Goal: Complete application form

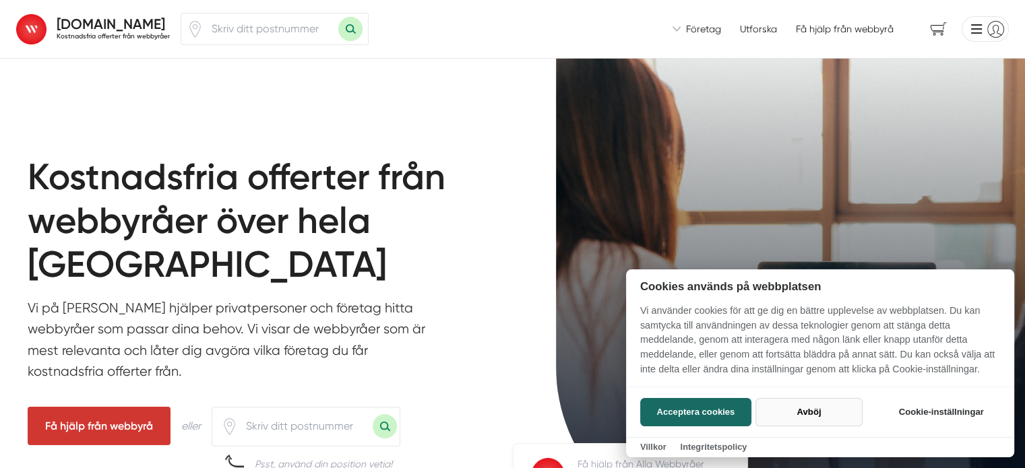
click at [809, 413] on button "Avböj" at bounding box center [809, 412] width 107 height 28
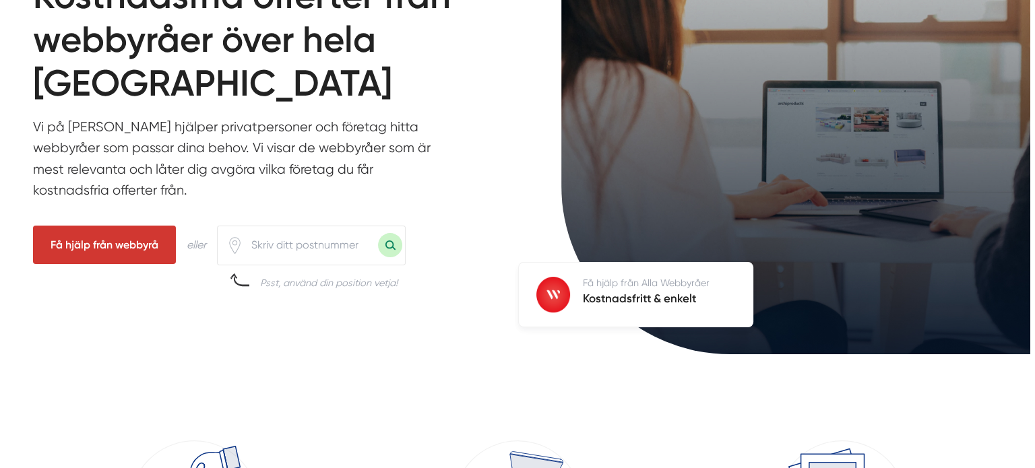
scroll to position [188, 0]
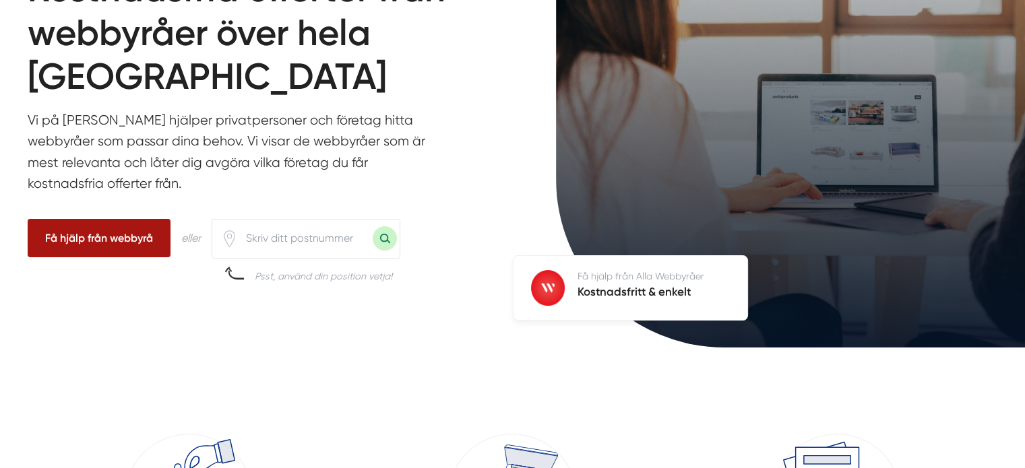
click at [129, 237] on span "Få hjälp från webbyrå" at bounding box center [99, 238] width 143 height 38
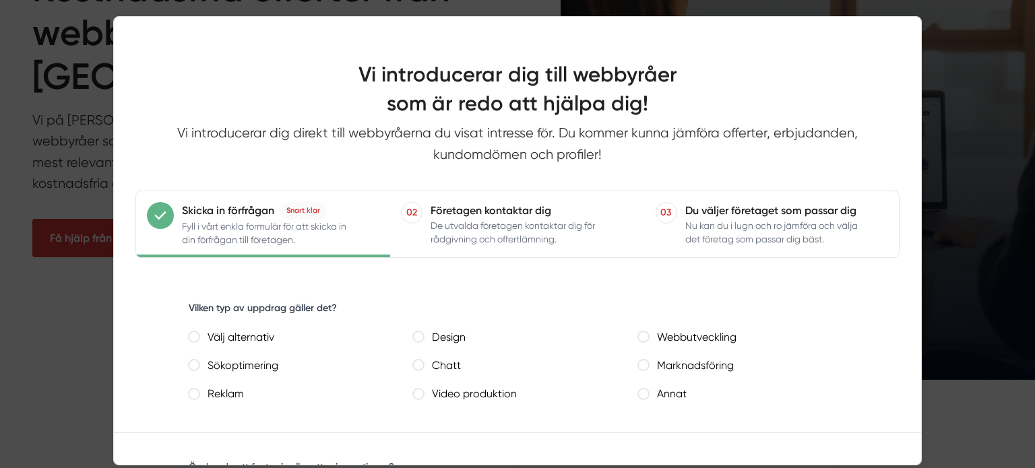
click at [644, 336] on webbutveckling "Webbutveckling" at bounding box center [643, 337] width 11 height 11
radio webbutveckling "true"
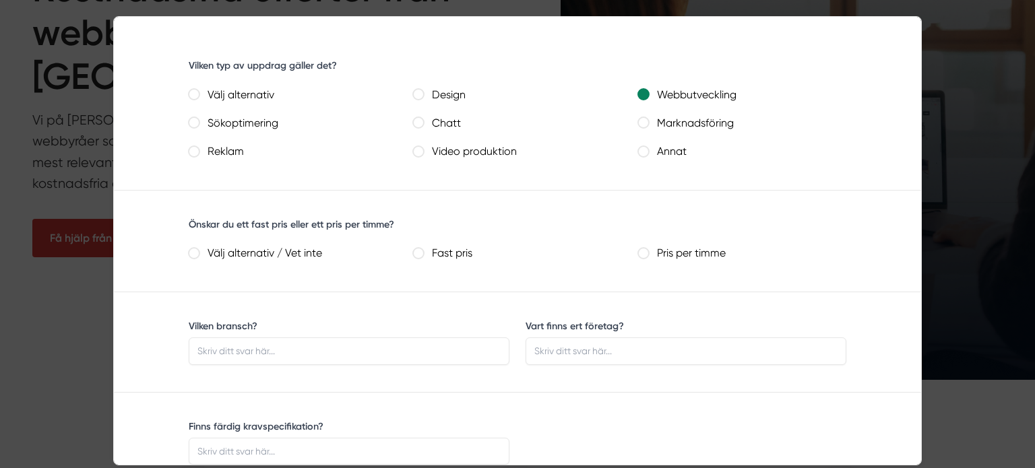
scroll to position [270, 0]
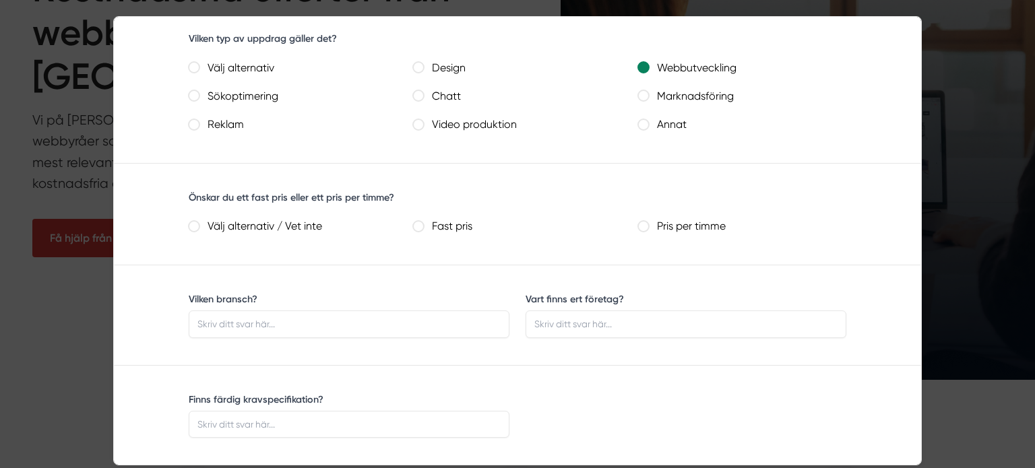
click at [421, 230] on pris "Fast pris" at bounding box center [418, 226] width 11 height 11
radio pris "true"
click at [638, 221] on timme "Pris per timme" at bounding box center [643, 226] width 11 height 11
radio timme "true"
click at [189, 221] on inte "Välj alternativ / Vet inte" at bounding box center [194, 226] width 11 height 11
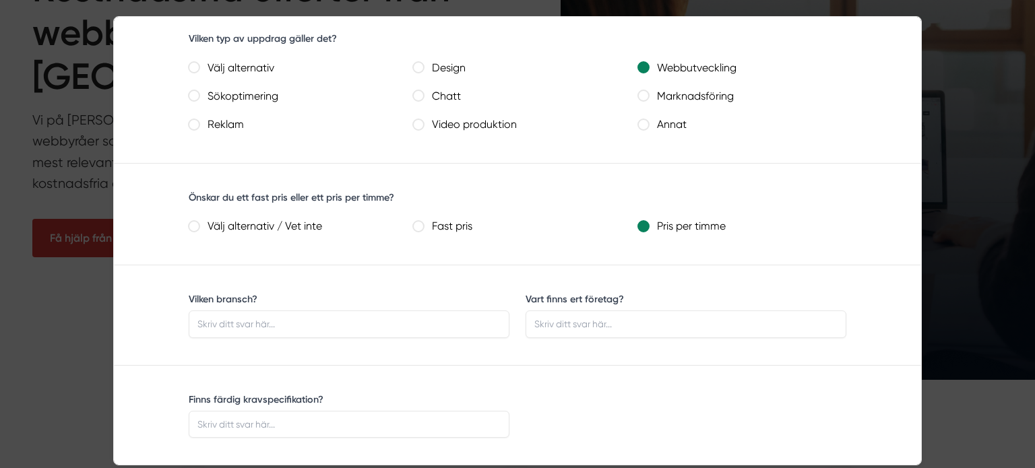
radio inte "true"
click at [413, 221] on pris "Fast pris" at bounding box center [418, 226] width 11 height 11
radio pris "true"
click at [590, 322] on input "Vart finns ert företag?" at bounding box center [686, 324] width 321 height 27
click at [326, 326] on input "Vilken bransch?" at bounding box center [349, 324] width 321 height 27
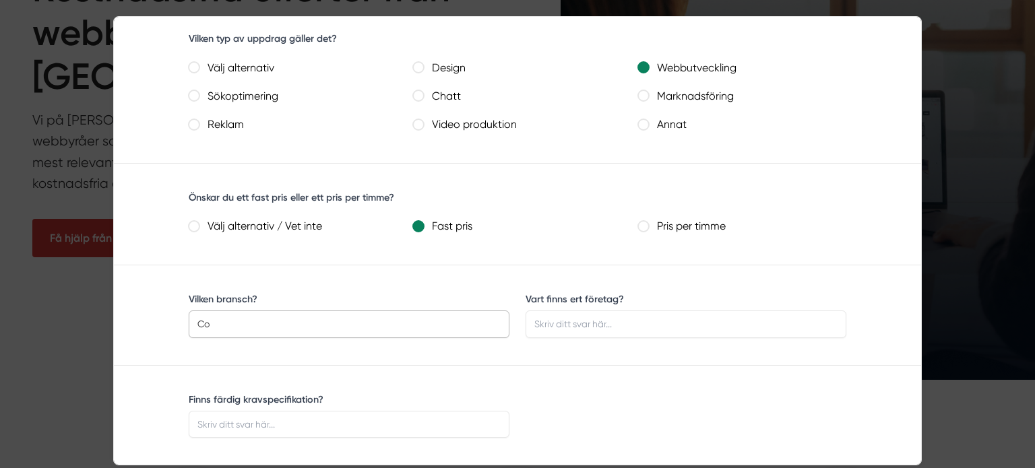
type input "C"
type input "Internetbaserat community"
click at [557, 327] on input "Vart finns ert företag?" at bounding box center [686, 324] width 321 height 27
type input "Mölndal"
click at [850, 388] on div "Finns färdig kravspecifikation?" at bounding box center [518, 415] width 690 height 67
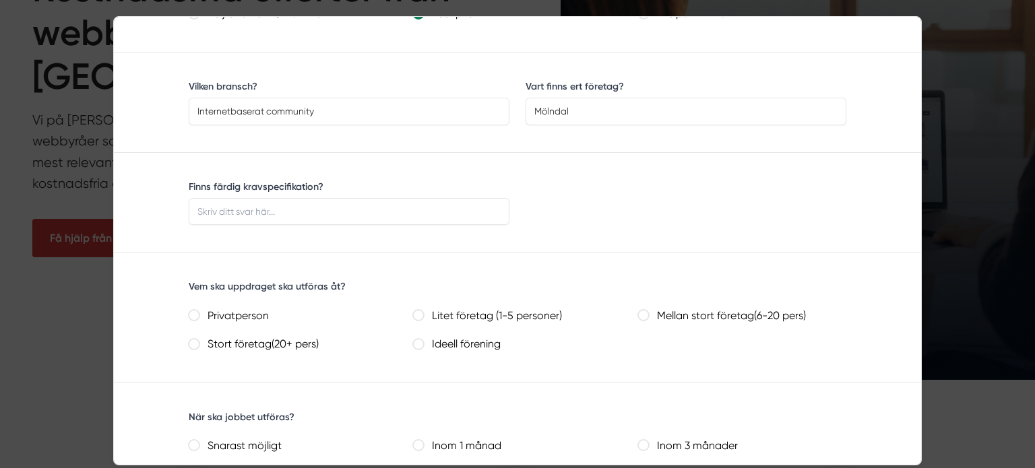
scroll to position [485, 0]
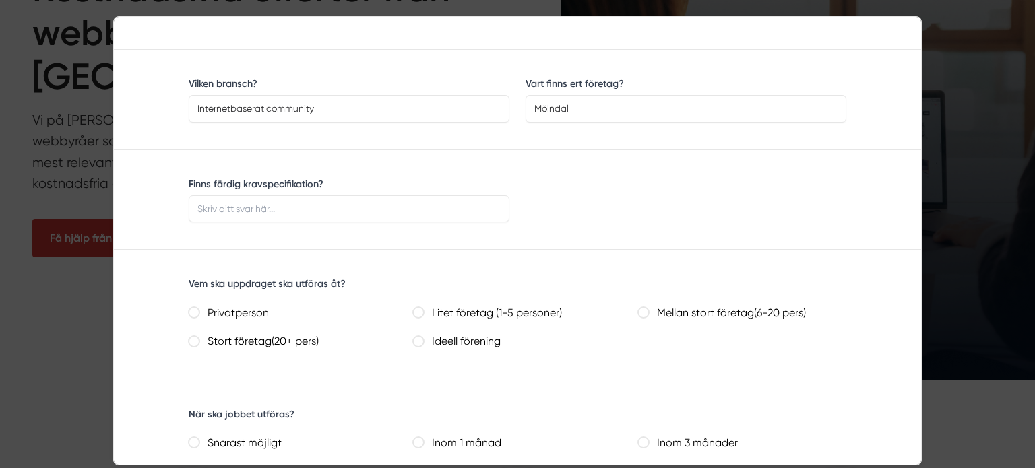
click at [421, 312] on personer\) "Litet företag (1-5 personer)" at bounding box center [418, 312] width 11 height 11
radio personer\) "true"
click at [638, 307] on pers\) "Mellan stort företag(6-20 pers)" at bounding box center [643, 312] width 11 height 11
radio pers\) "true"
click at [419, 311] on personer\) "Litet företag (1-5 personer)" at bounding box center [418, 312] width 11 height 11
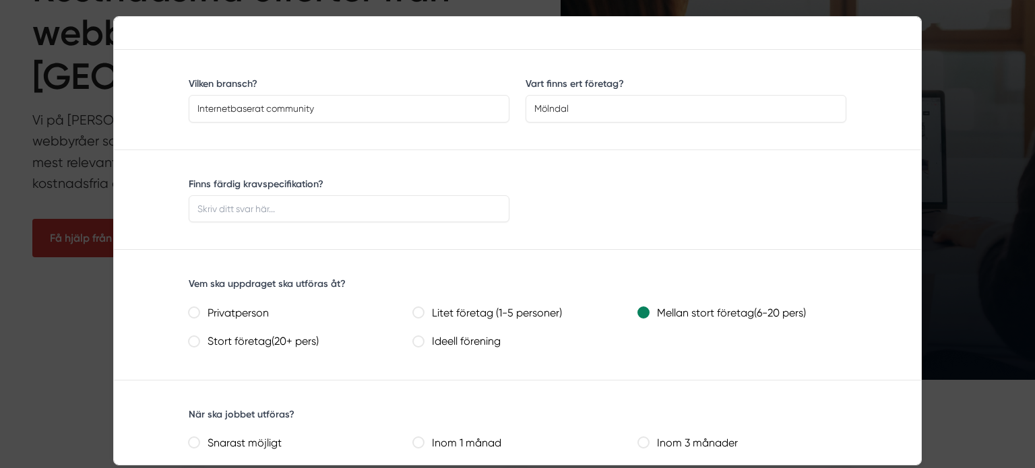
radio personer\) "true"
click at [830, 363] on form "If you are a human, ignore this field [URL][DOMAIN_NAME] card_form_1_pages_inde…" at bounding box center [518, 387] width 808 height 1165
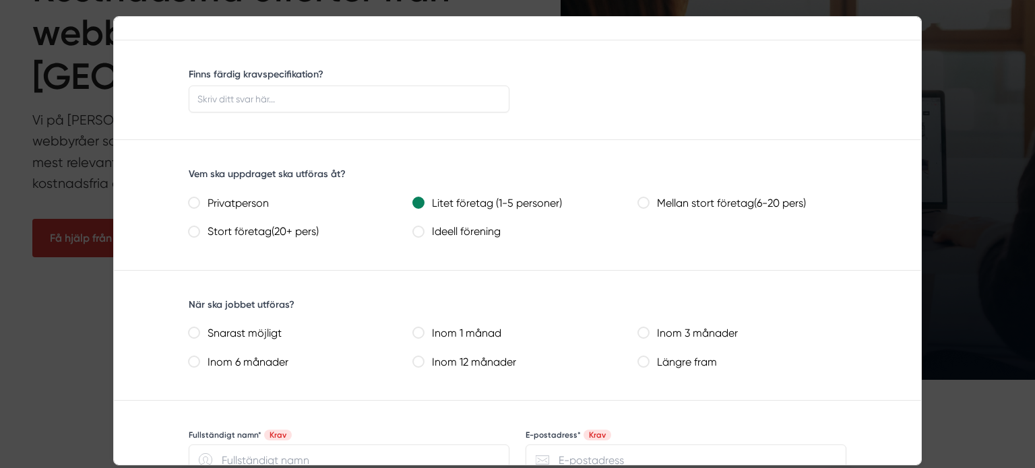
scroll to position [620, 0]
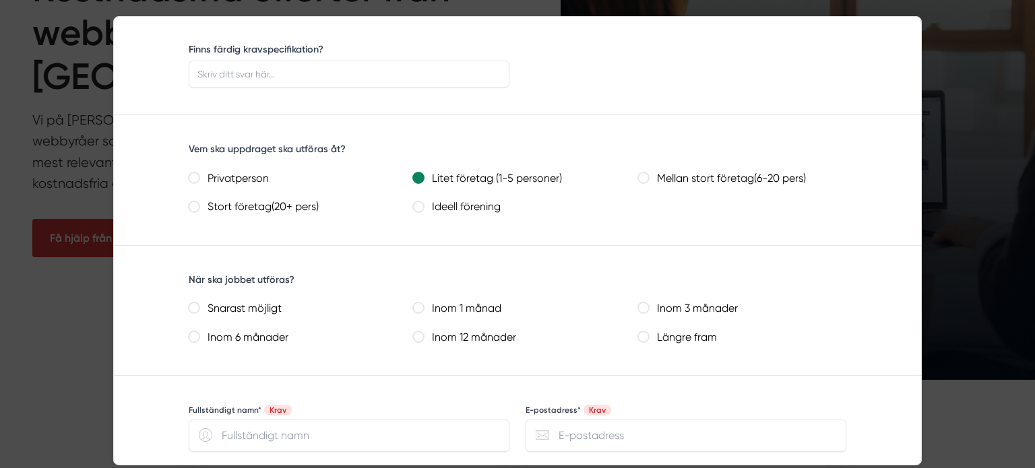
click at [193, 338] on månader "Inom 6 månader" at bounding box center [194, 337] width 11 height 11
radio månader "true"
click at [872, 338] on form "If you are a human, ignore this field [URL][DOMAIN_NAME] card_form_1_pages_inde…" at bounding box center [518, 252] width 808 height 1165
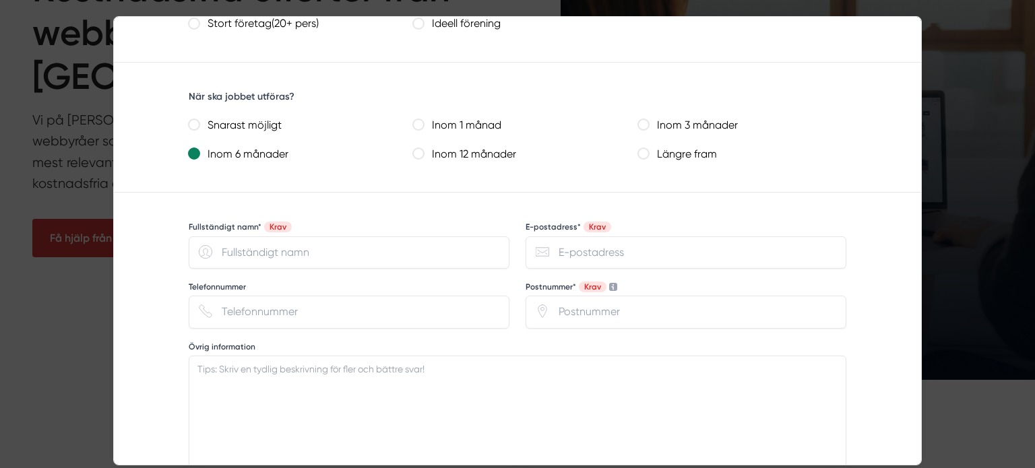
scroll to position [809, 0]
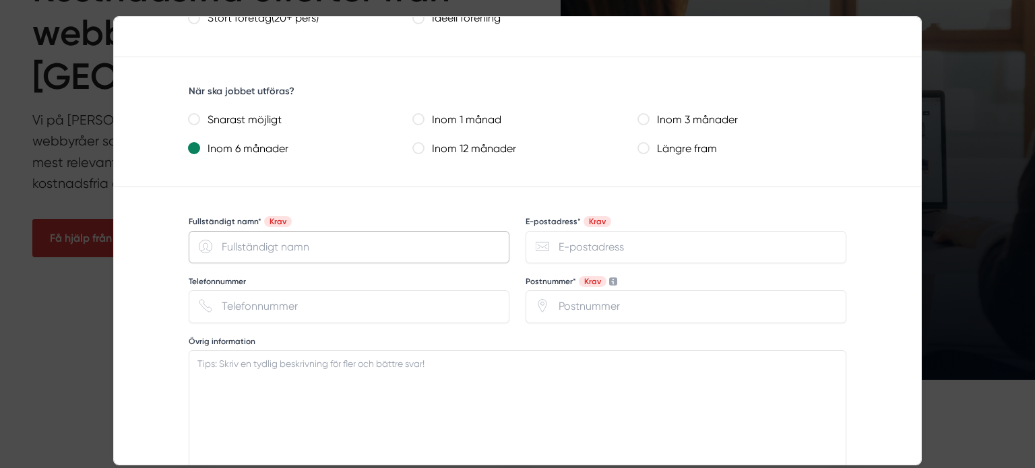
click at [359, 247] on input "Fullständigt namn* Krav" at bounding box center [349, 247] width 321 height 32
type input "[PERSON_NAME]"
type input "[EMAIL_ADDRESS][DOMAIN_NAME]"
type input "0767903703"
click at [612, 301] on input "Postnummer* Krav" at bounding box center [686, 307] width 321 height 32
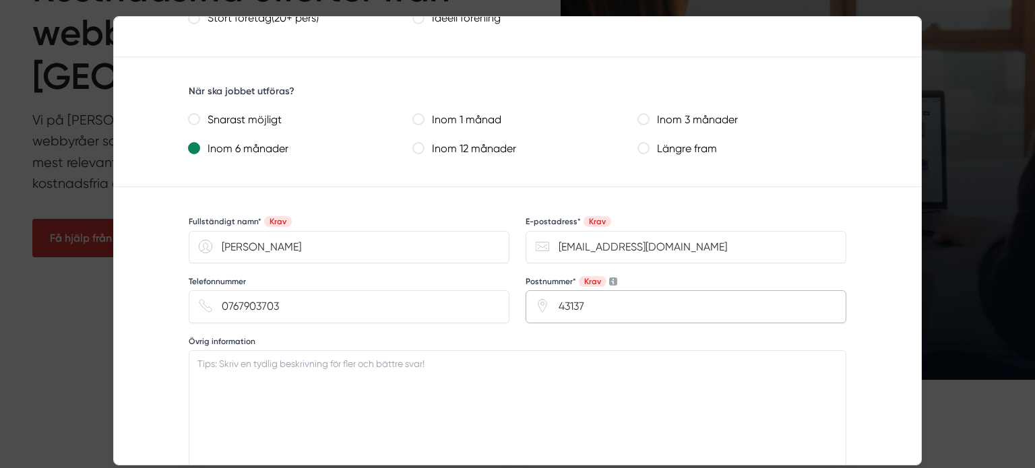
type input "43137"
click at [901, 146] on form "If you are a human, ignore this field [URL][DOMAIN_NAME] card_form_1_pages_inde…" at bounding box center [518, 64] width 808 height 1165
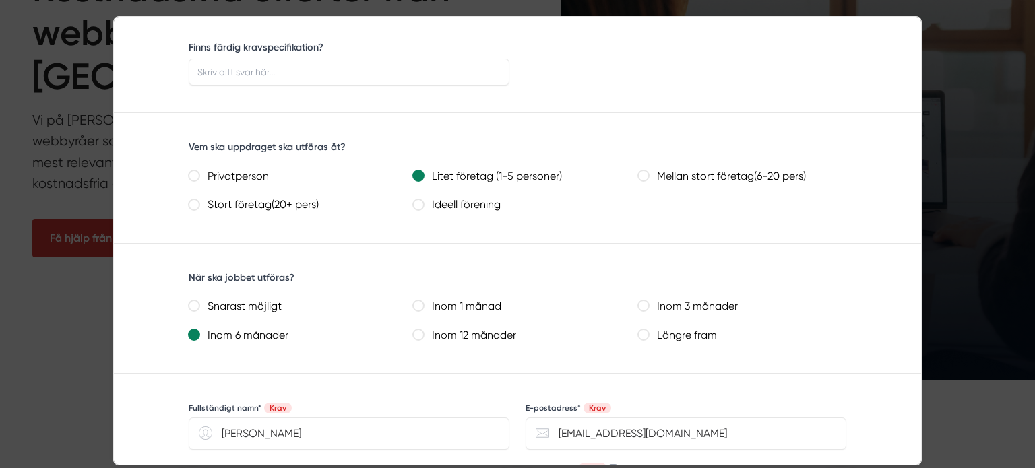
scroll to position [620, 0]
click at [452, 75] on input "Finns färdig kravspecifikation?" at bounding box center [349, 74] width 321 height 27
type input "[PERSON_NAME]"
click at [833, 292] on div "När ska jobbet utföras? Snarast möjligt Inom 1 månad Inom 3 månader Inom 6 måna…" at bounding box center [518, 310] width 690 height 97
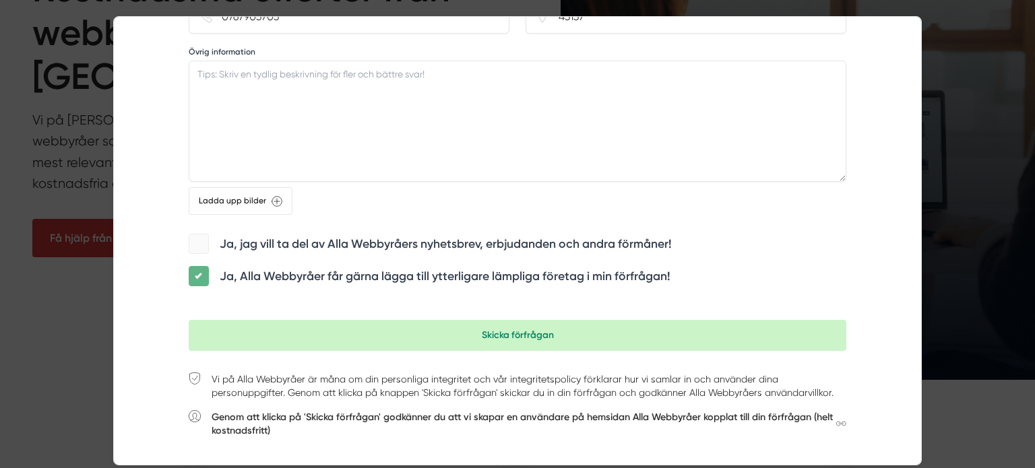
scroll to position [1099, 0]
click at [845, 233] on div "Ja, jag vill ta del av Alla Webbyråers nyhetsbrev, erbjudanden och andra förmån…" at bounding box center [518, 244] width 658 height 22
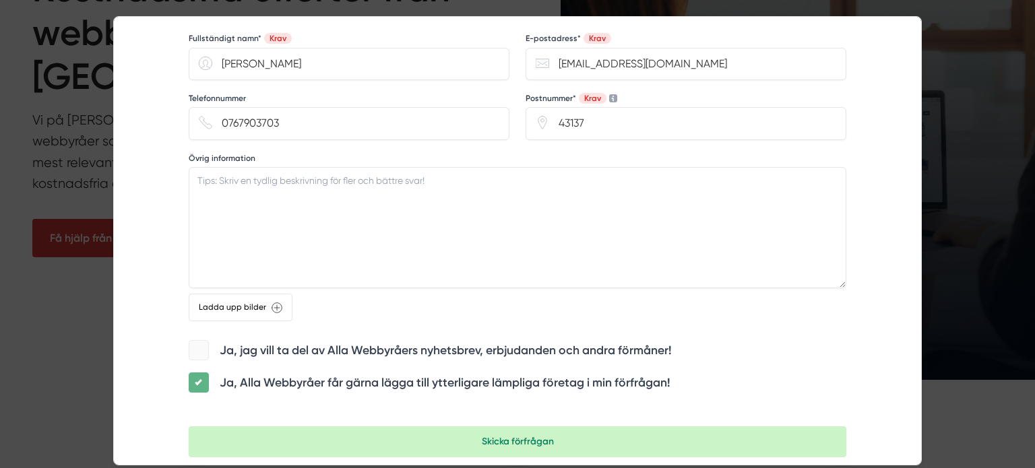
scroll to position [992, 0]
click at [323, 220] on textarea "Övrig information" at bounding box center [518, 228] width 658 height 121
paste textarea "inriktning på ett internationellt community och är på jakt efter någon som kan …"
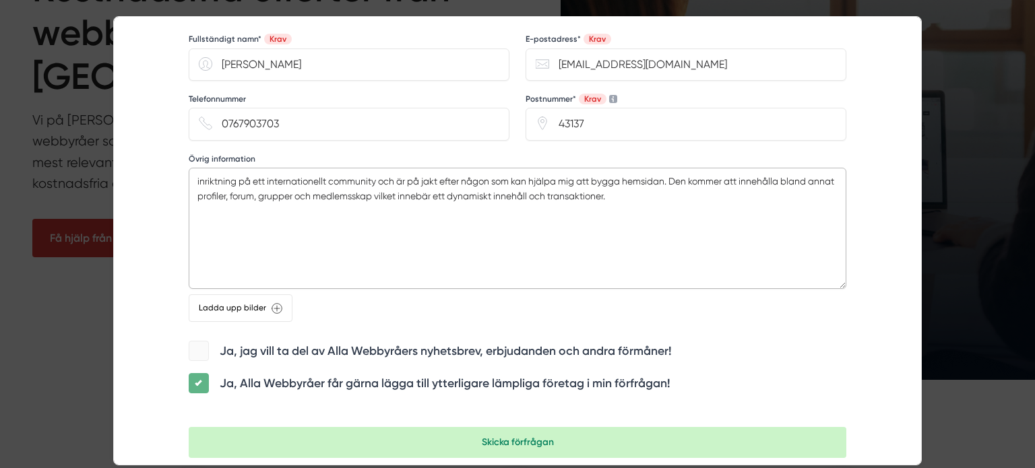
click at [202, 177] on textarea "inriktning på ett internationellt community och är på jakt efter någon som kan …" at bounding box center [518, 228] width 658 height 121
click at [674, 176] on textarea "Inriktning på ett internationellt community och är på jakt efter någon som kan …" at bounding box center [518, 228] width 658 height 121
click at [387, 192] on textarea "Inriktning på ett internationellt community. Hemsidan kommer att innehålla blan…" at bounding box center [518, 228] width 658 height 121
click at [297, 190] on textarea "Inriktning på ett internationellt community. Hemsidan kommer att innehålla blan…" at bounding box center [518, 228] width 658 height 121
click at [420, 193] on textarea "Inriktning på ett internationellt community. Hemsidan kommer att innehålla blan…" at bounding box center [518, 228] width 658 height 121
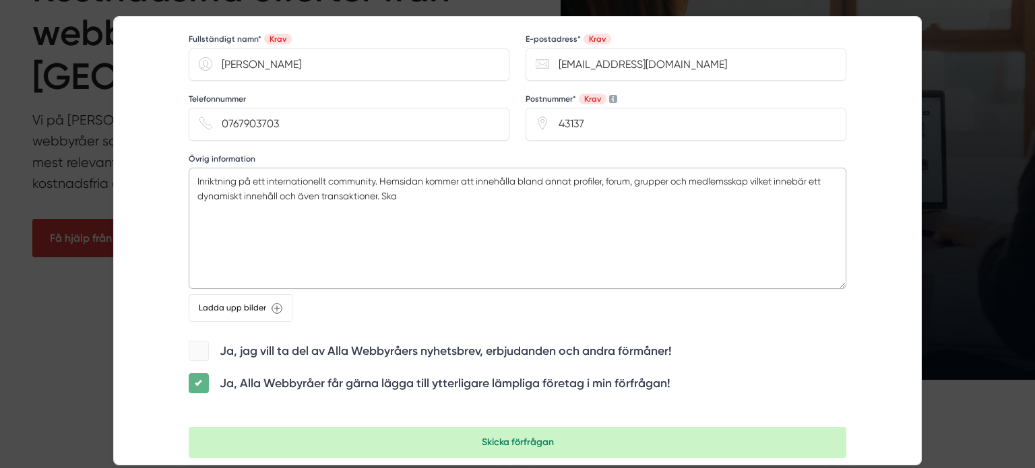
click at [404, 195] on textarea "Inriktning på ett internationellt community. Hemsidan kommer att innehålla blan…" at bounding box center [518, 228] width 658 height 121
type textarea "Inriktning på ett internationellt community. Hemsidan kommer att innehålla blan…"
click at [382, 193] on textarea "Inriktning på ett internationellt community. Hemsidan kommer att innehålla blan…" at bounding box center [518, 228] width 658 height 121
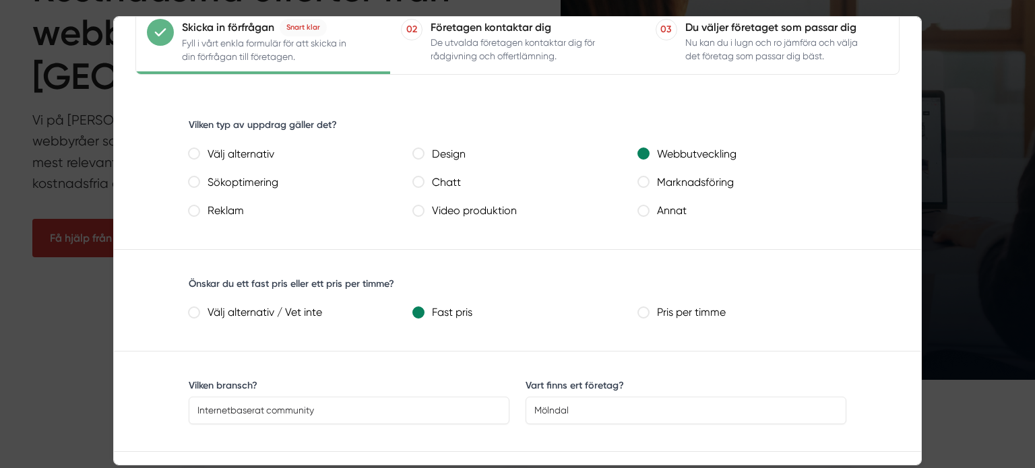
scroll to position [189, 0]
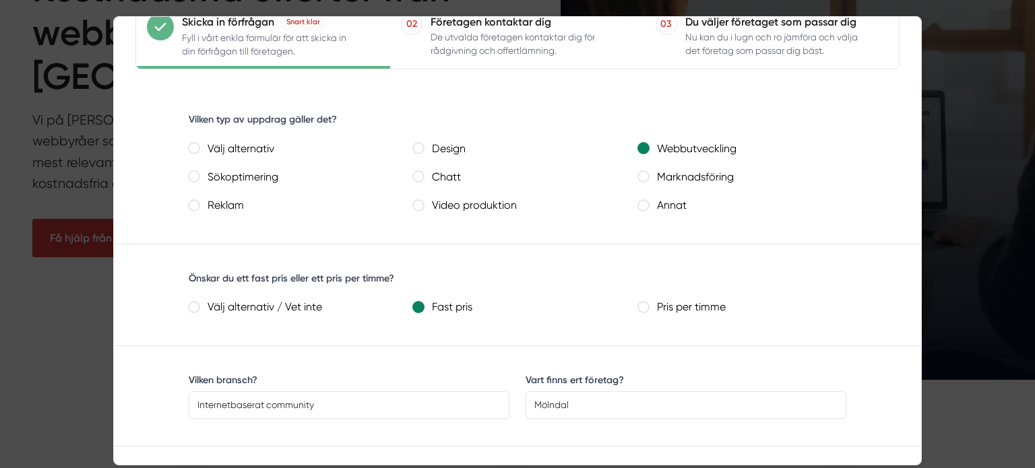
click at [196, 309] on inte "Välj alternativ / Vet inte" at bounding box center [194, 307] width 11 height 11
radio inte "true"
click at [922, 292] on div at bounding box center [517, 234] width 1035 height 468
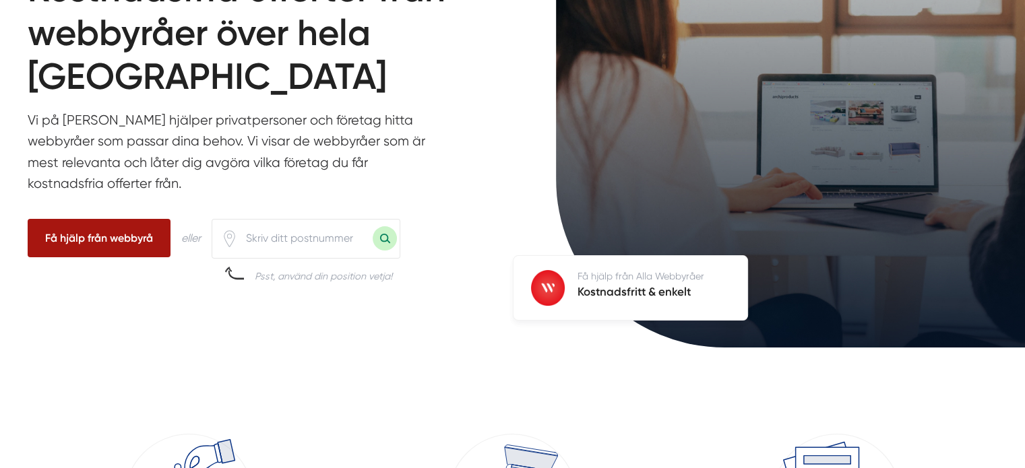
click at [92, 237] on span "Få hjälp från webbyrå" at bounding box center [99, 238] width 143 height 38
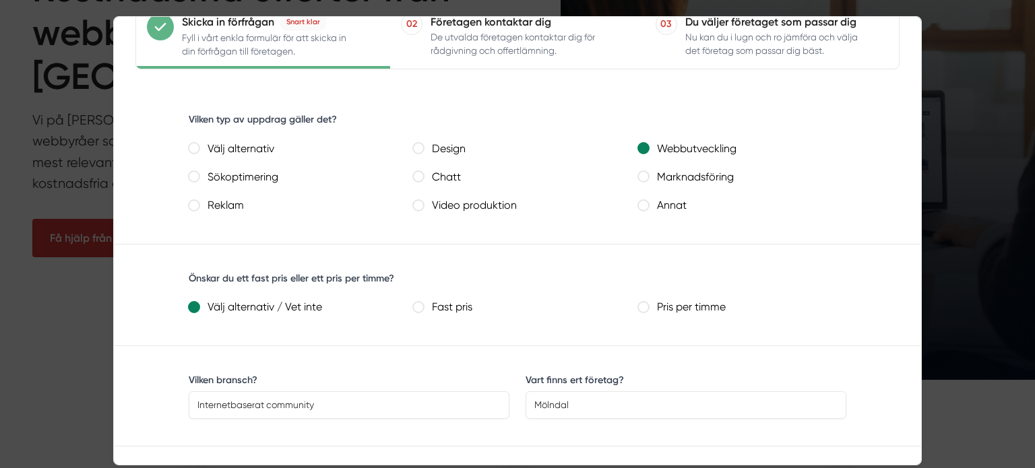
click at [798, 204] on label "Annat" at bounding box center [748, 206] width 198 height 20
click at [649, 204] on annat "Annat" at bounding box center [643, 205] width 11 height 11
radio annat "true"
click at [645, 148] on webbutveckling "Webbutveckling" at bounding box center [643, 148] width 11 height 11
radio webbutveckling "true"
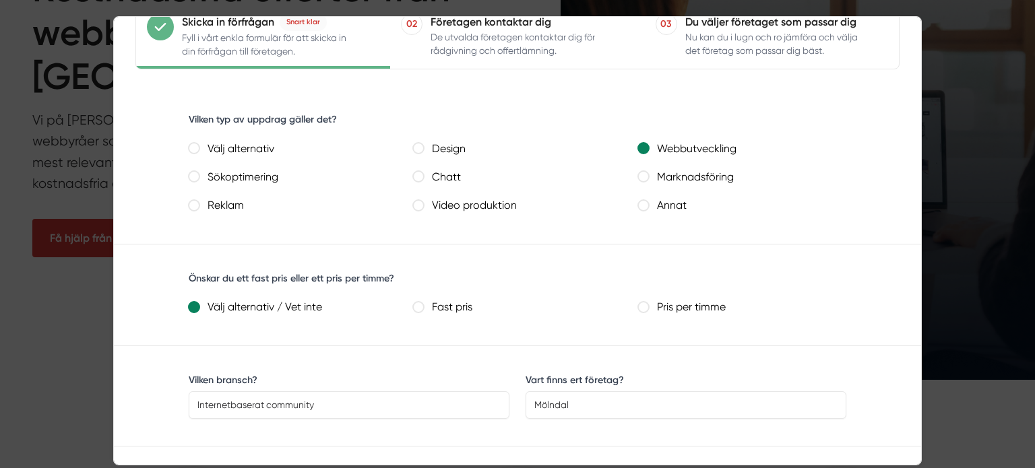
click at [189, 171] on sökoptimering "Sökoptimering" at bounding box center [194, 176] width 11 height 11
radio sökoptimering "true"
click at [643, 145] on webbutveckling "Webbutveckling" at bounding box center [643, 148] width 11 height 11
radio webbutveckling "true"
click at [795, 157] on label "Webbutveckling" at bounding box center [748, 150] width 198 height 20
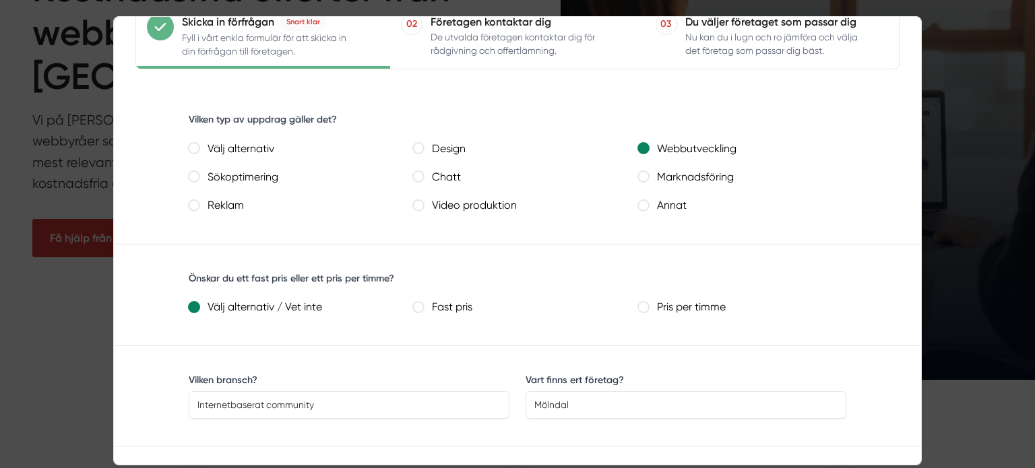
click at [649, 154] on webbutveckling "Webbutveckling" at bounding box center [643, 148] width 11 height 11
click at [189, 171] on sökoptimering "Sökoptimering" at bounding box center [194, 176] width 11 height 11
radio sökoptimering "true"
click at [644, 146] on webbutveckling "Webbutveckling" at bounding box center [643, 148] width 11 height 11
radio webbutveckling "true"
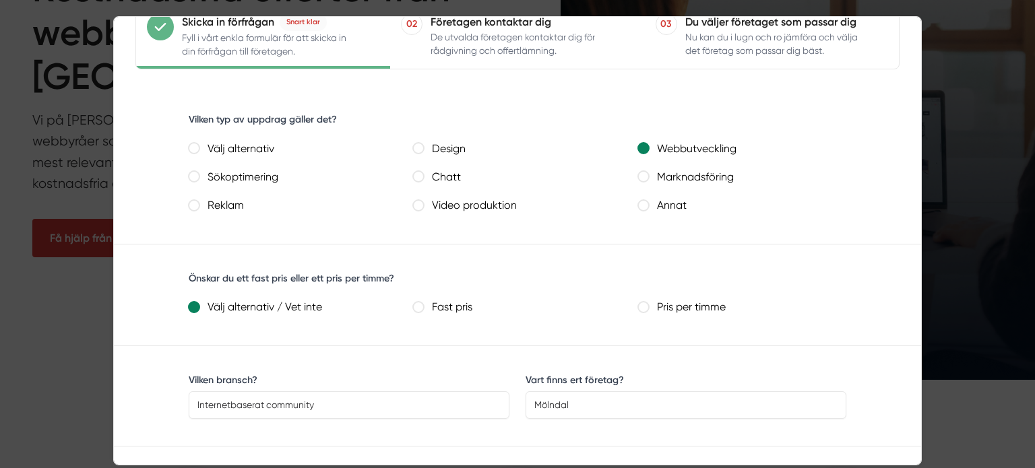
click at [189, 171] on sökoptimering "Sökoptimering" at bounding box center [194, 176] width 11 height 11
radio sökoptimering "true"
click at [644, 146] on webbutveckling "Webbutveckling" at bounding box center [643, 148] width 11 height 11
radio webbutveckling "true"
click at [603, 393] on input "Mölndal" at bounding box center [686, 405] width 321 height 27
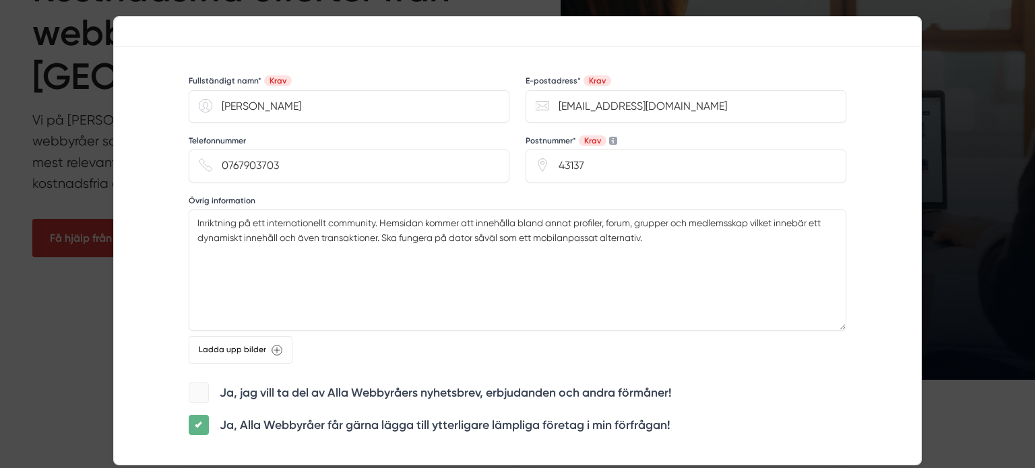
scroll to position [971, 0]
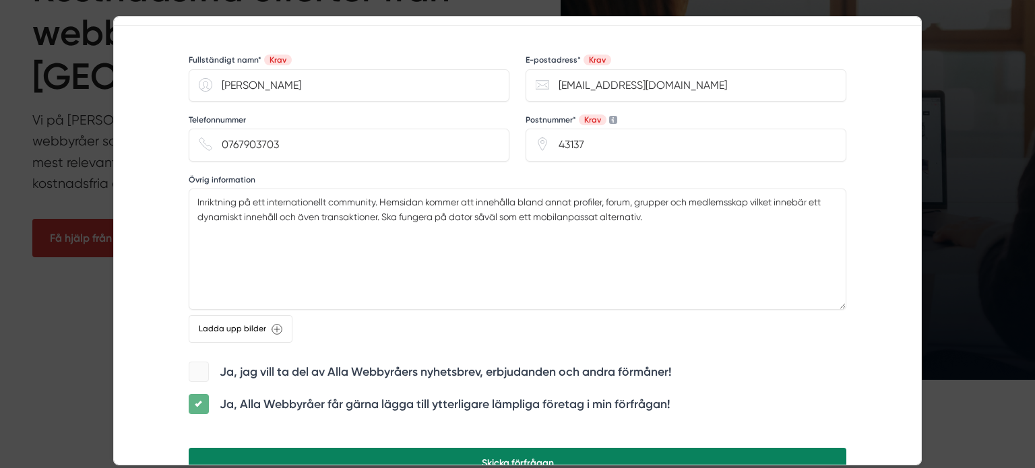
click at [632, 456] on button "Skicka förfrågan" at bounding box center [518, 463] width 658 height 31
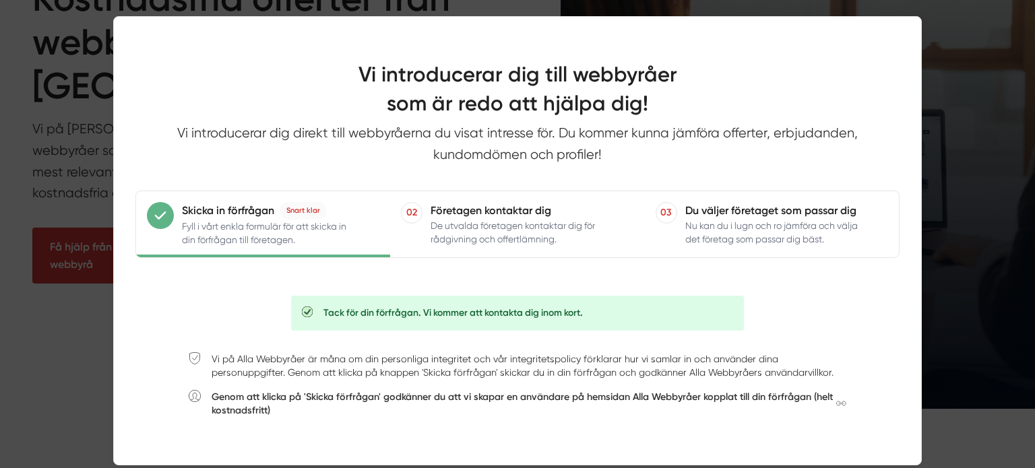
scroll to position [197, 0]
